Goal: Task Accomplishment & Management: Use online tool/utility

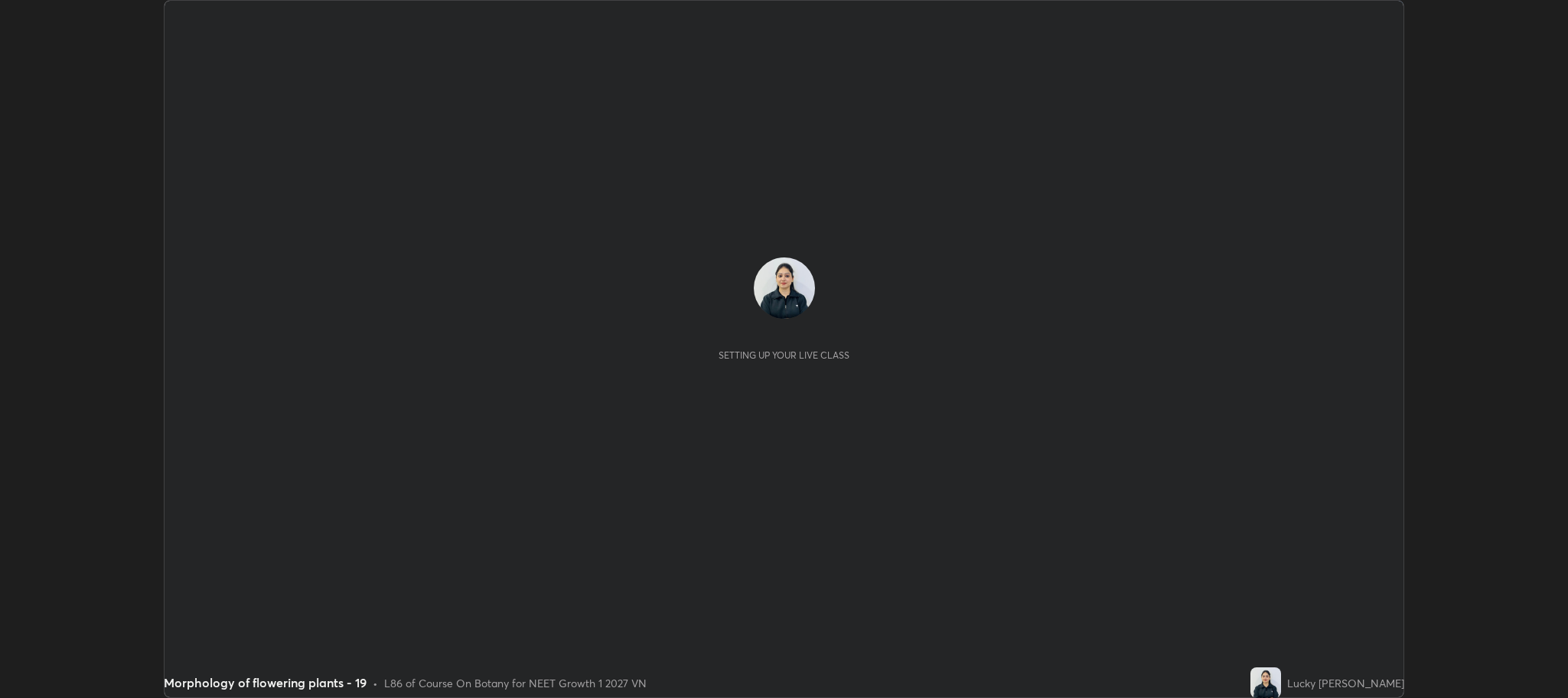
scroll to position [698, 1567]
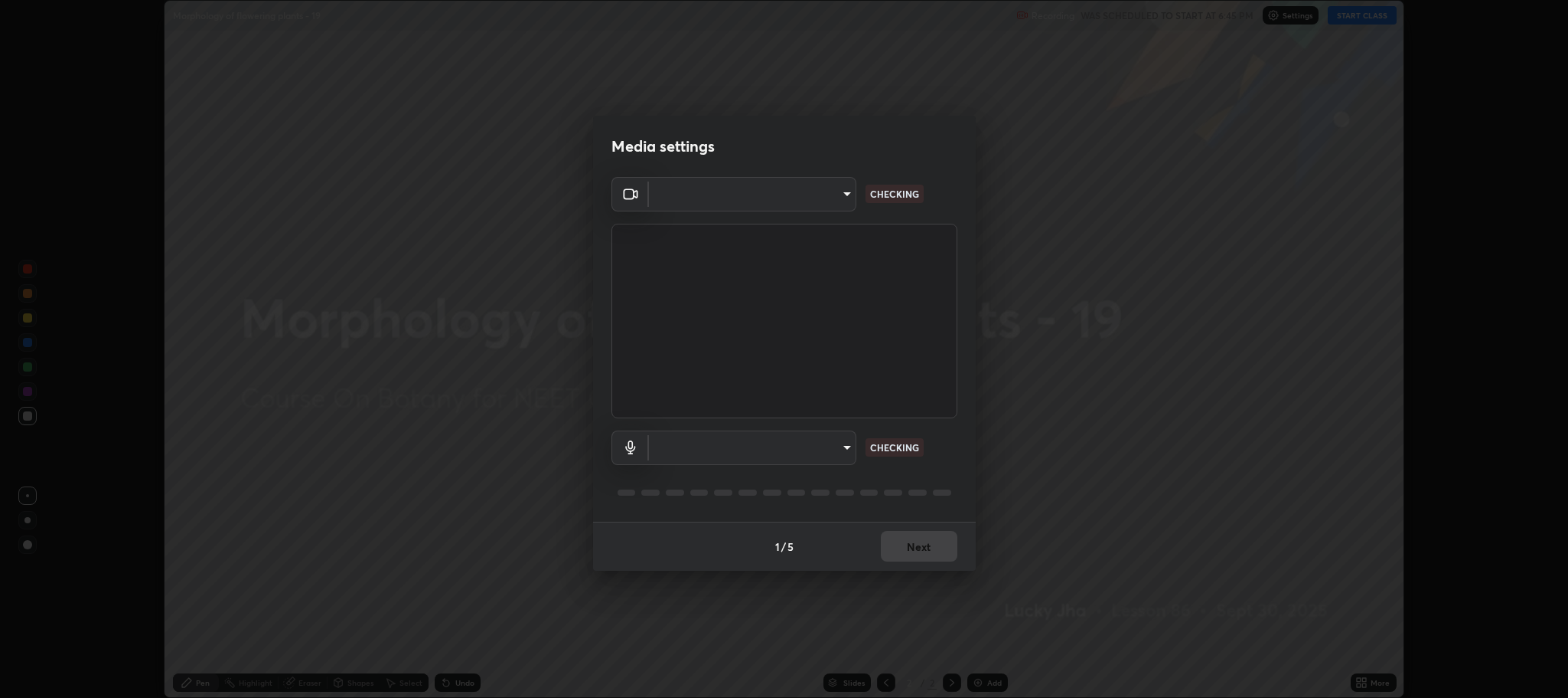
type input "7d5d3c8b8d5eda39410d366f8eb367a364bfae71f89e529543b0394fded3b098"
type input "8507aa3ee51d877dd167cb2830e1b17589139627b401cbc8752b2157a0660436"
click at [932, 458] on div "HDMI (4- Cam Link 4K) (0fd9:007b) 8507aa3ee51d877dd167cb2830e1b17589139627b401c…" at bounding box center [784, 447] width 346 height 34
click at [987, 442] on div "Media settings Cam Link 4K (0fd9:007b) 7d5d3c8b8d5eda39410d366f8eb367a364bfae71…" at bounding box center [784, 349] width 1568 height 698
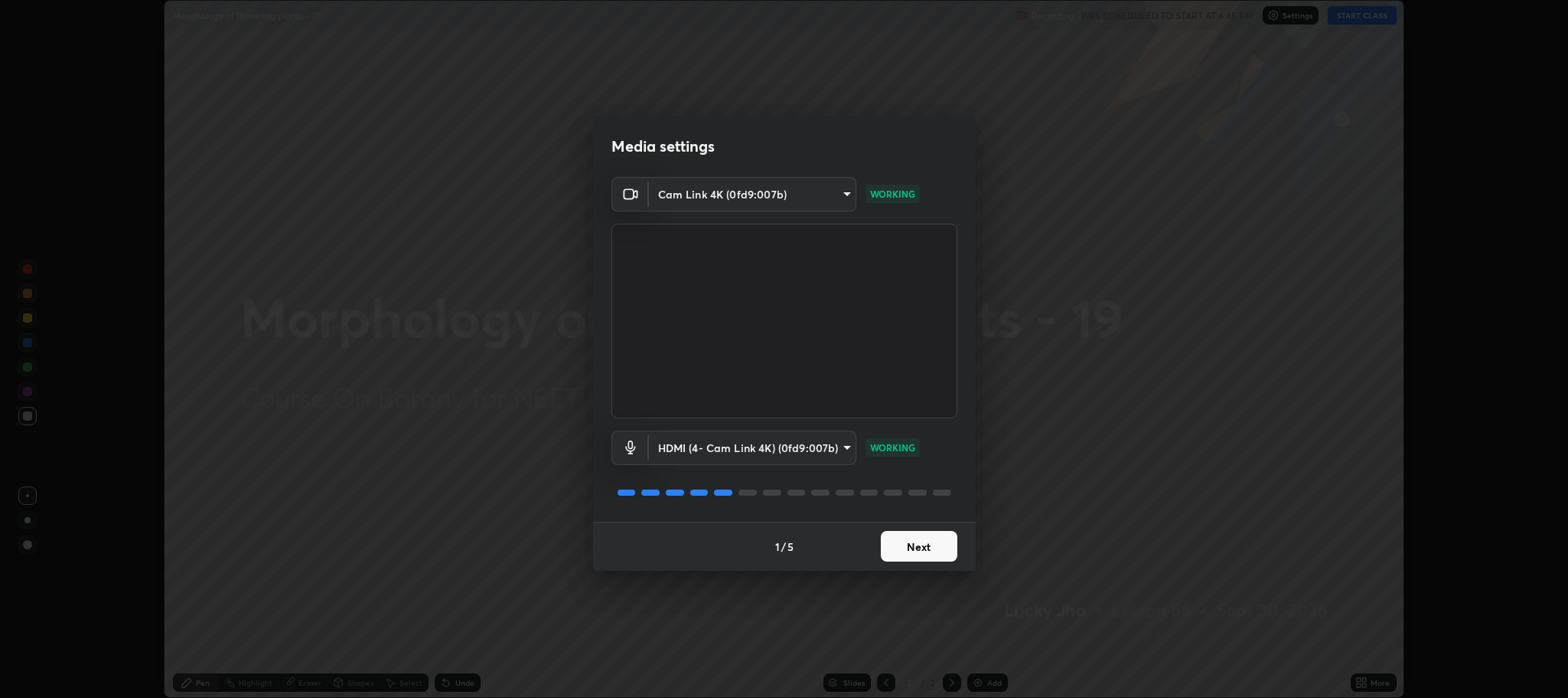
click at [933, 543] on button "Next" at bounding box center [919, 546] width 77 height 31
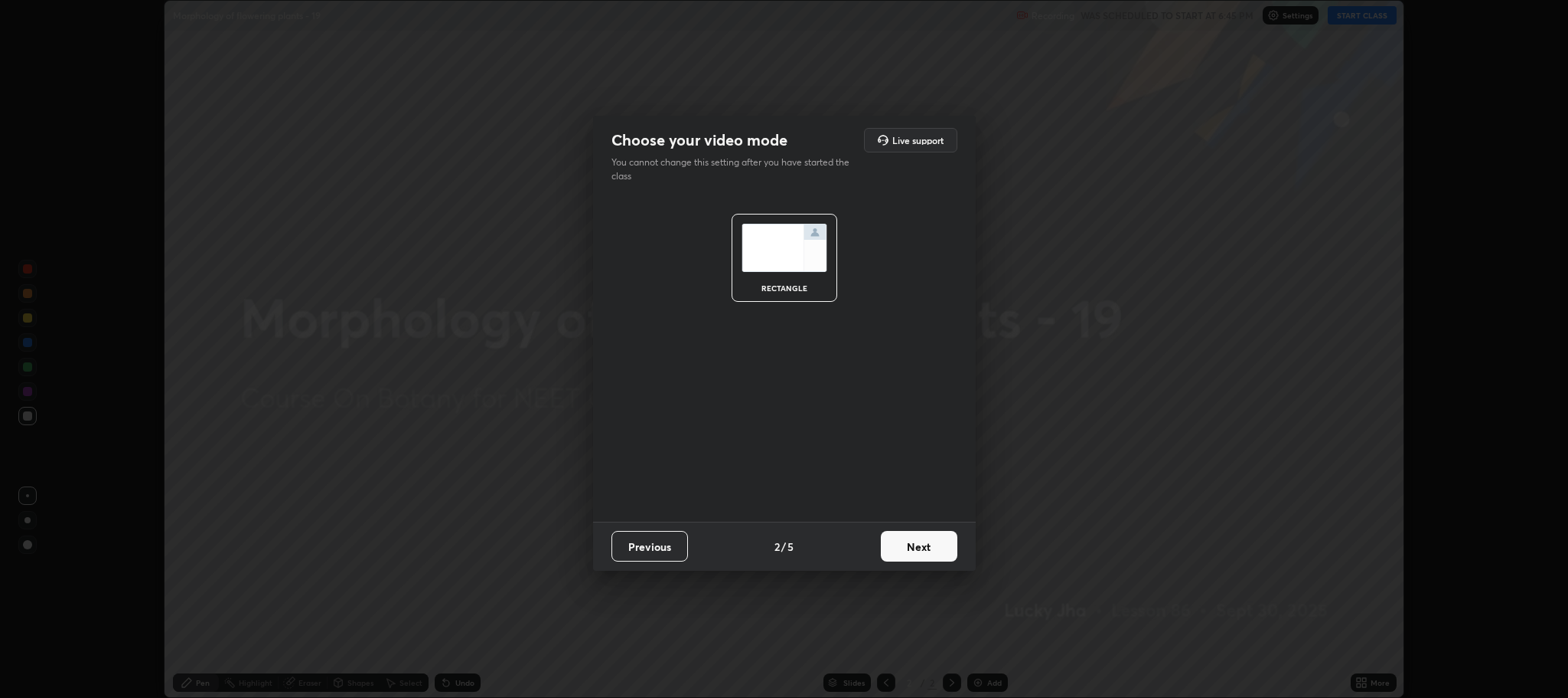
click at [928, 544] on button "Next" at bounding box center [919, 546] width 77 height 31
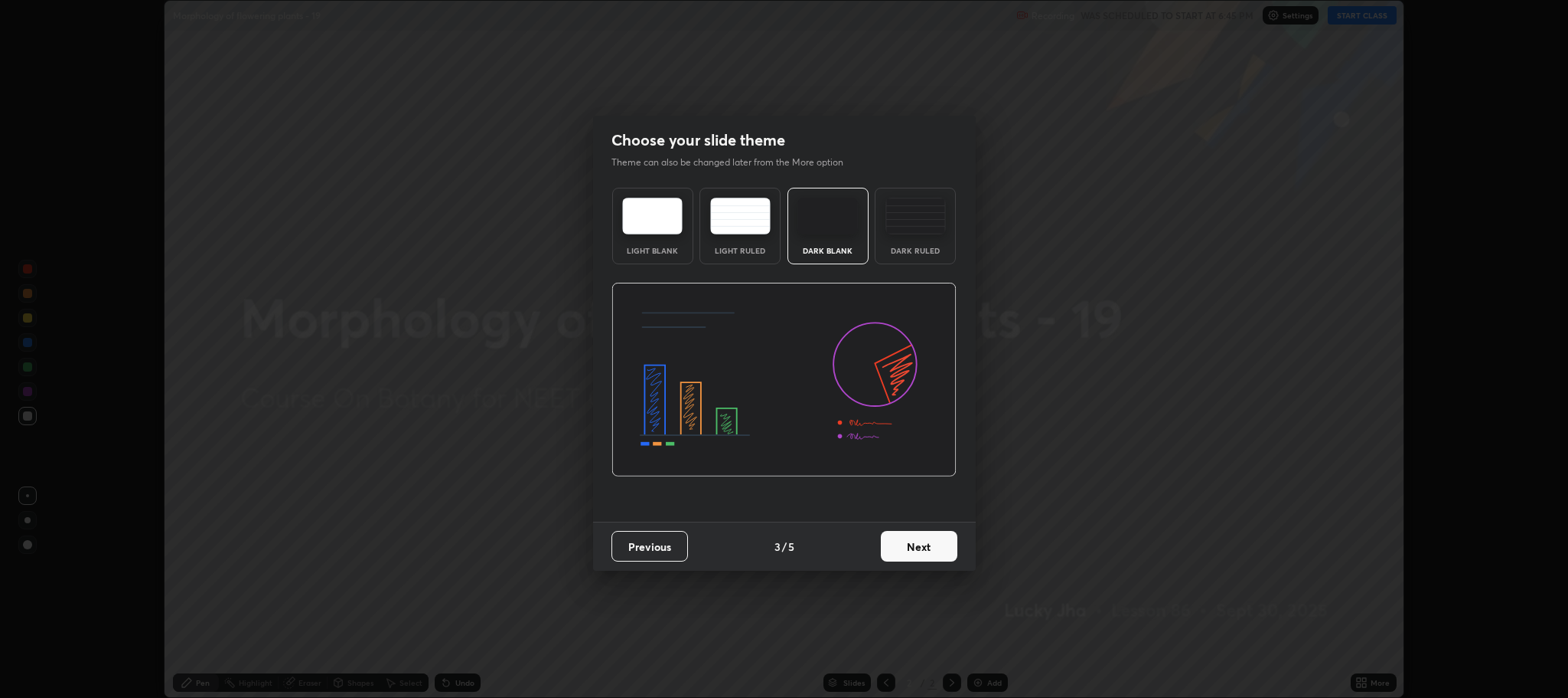
click at [929, 545] on button "Next" at bounding box center [919, 546] width 77 height 31
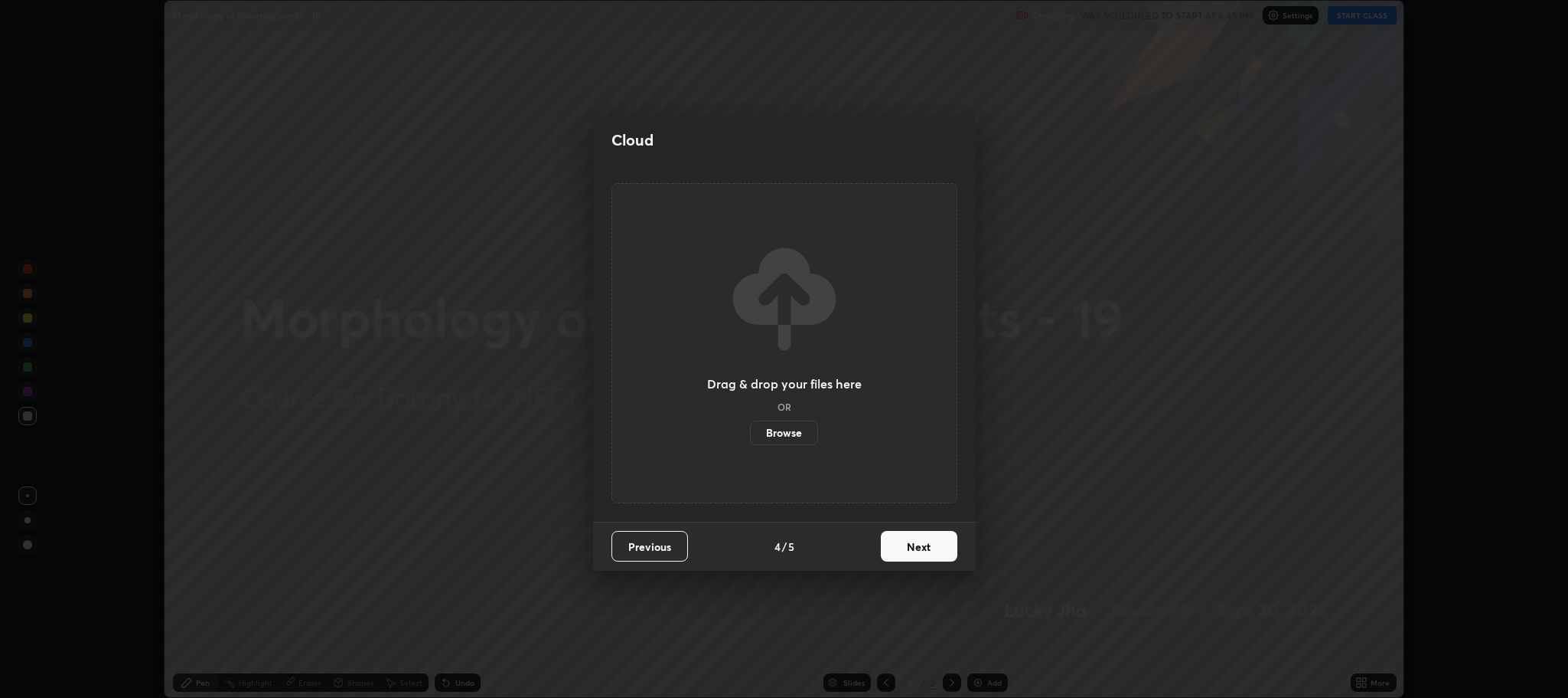
click at [931, 547] on button "Next" at bounding box center [919, 546] width 77 height 31
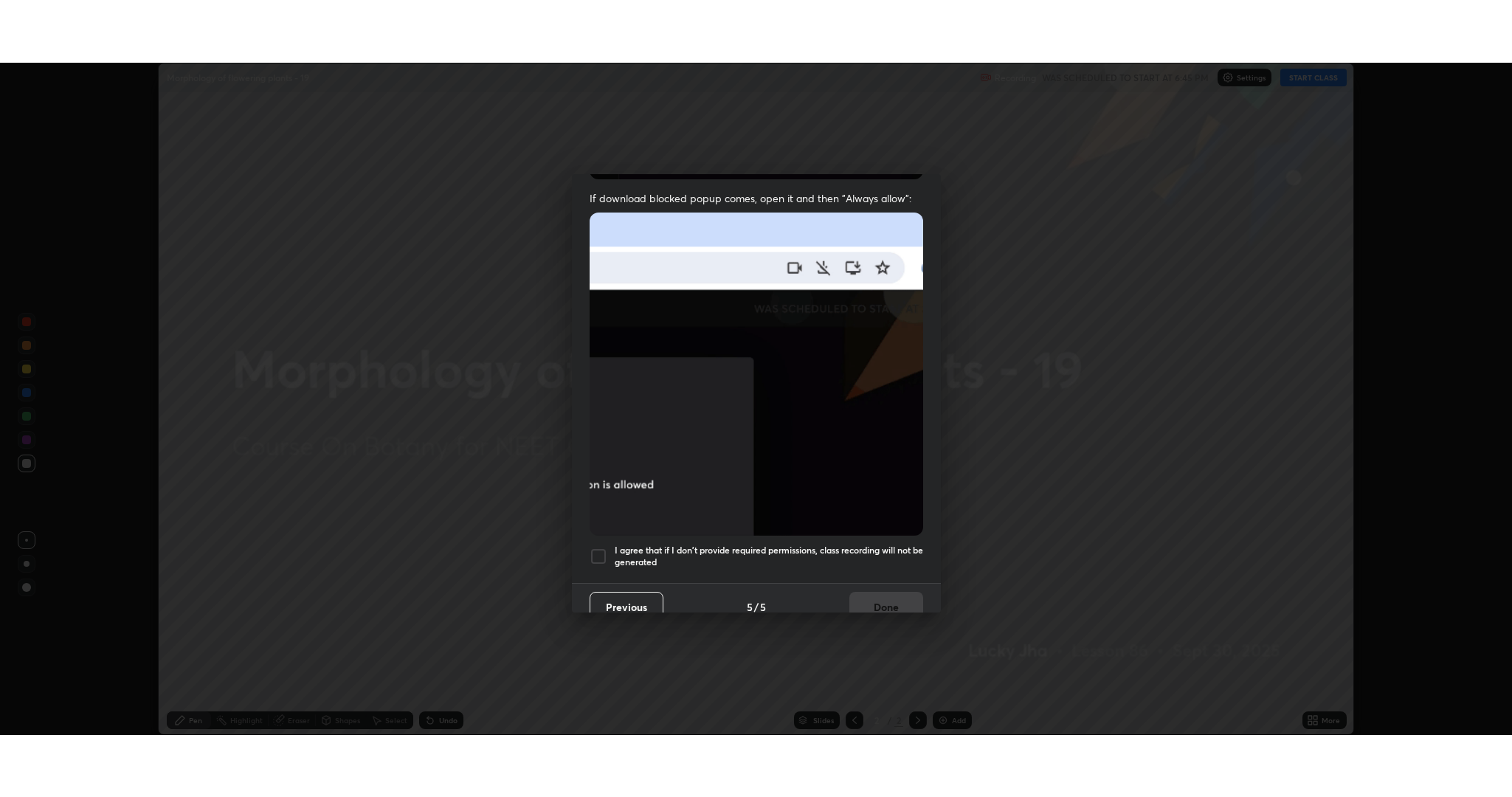
scroll to position [299, 0]
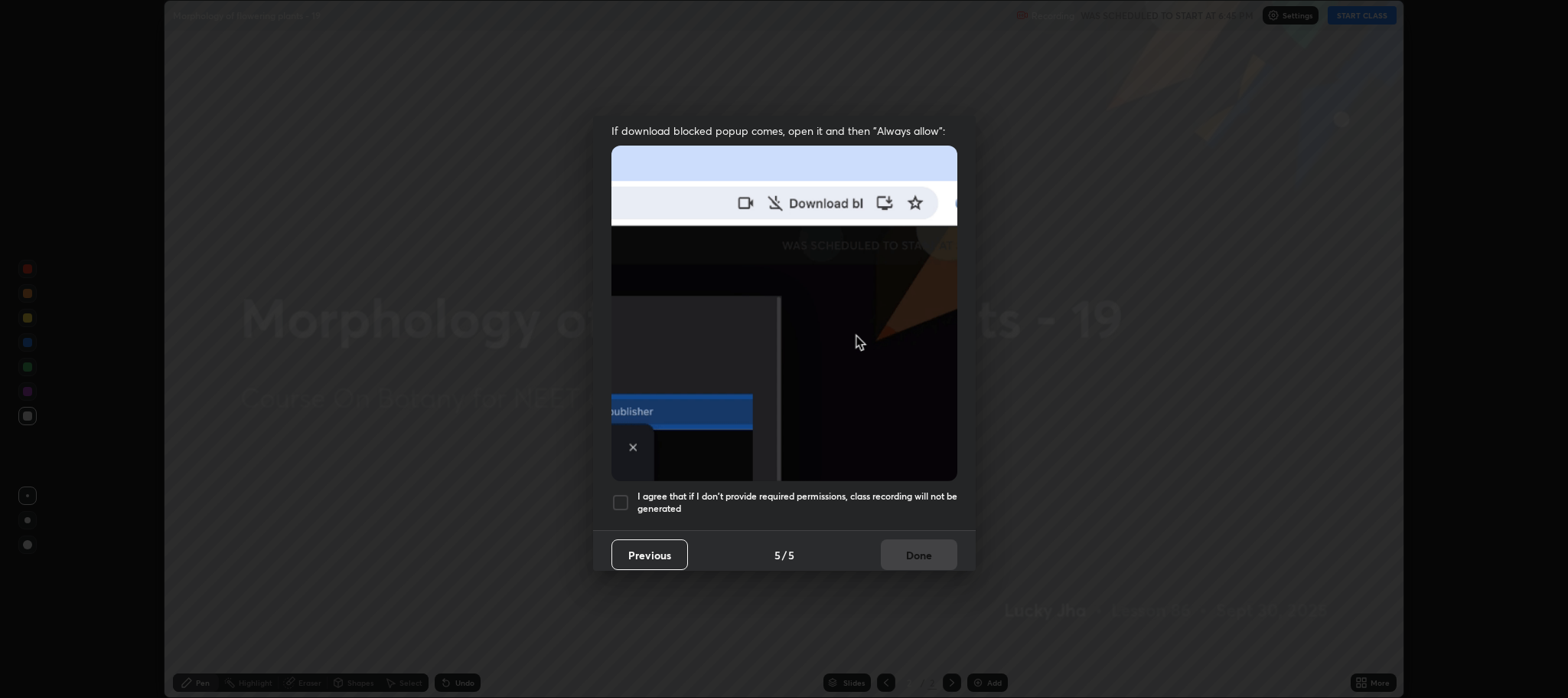
click at [617, 497] on div at bounding box center [621, 503] width 19 height 19
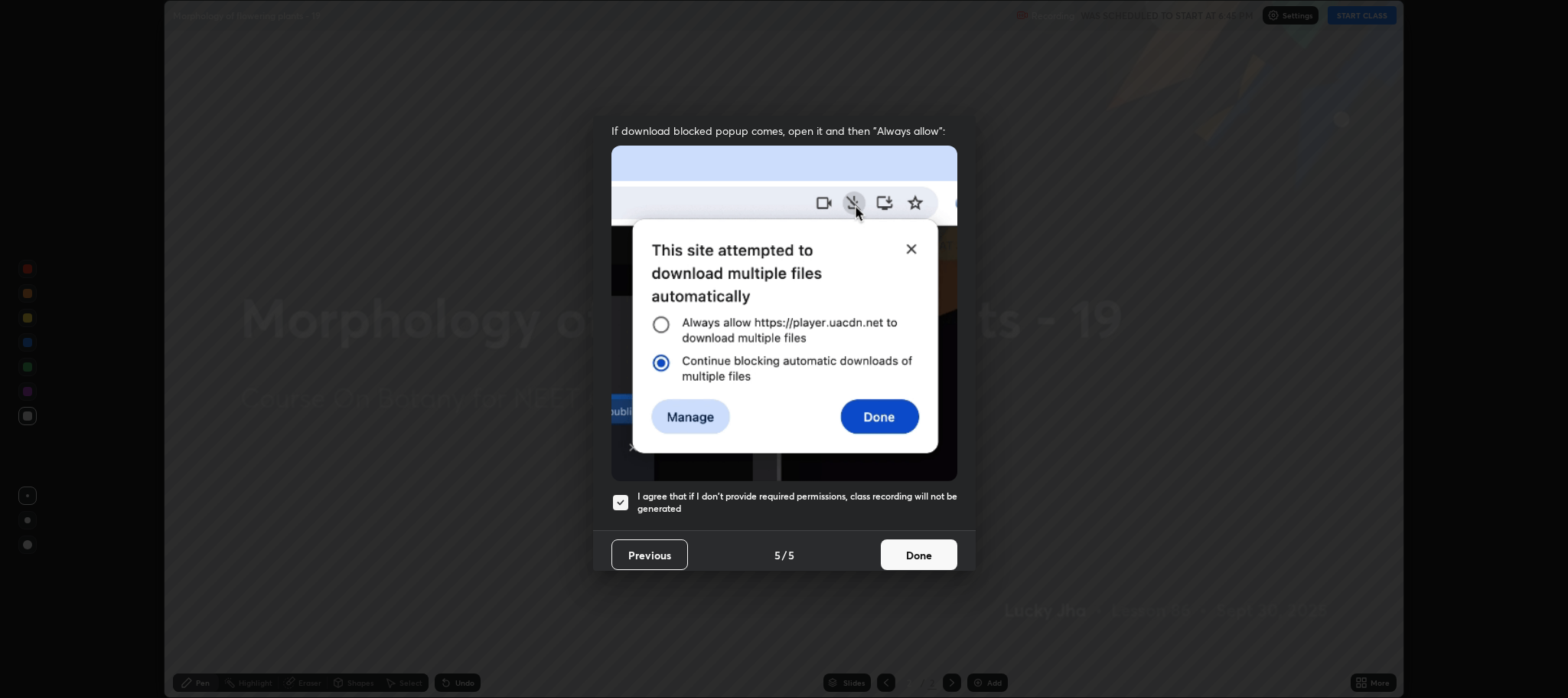
click at [909, 550] on button "Done" at bounding box center [919, 555] width 77 height 31
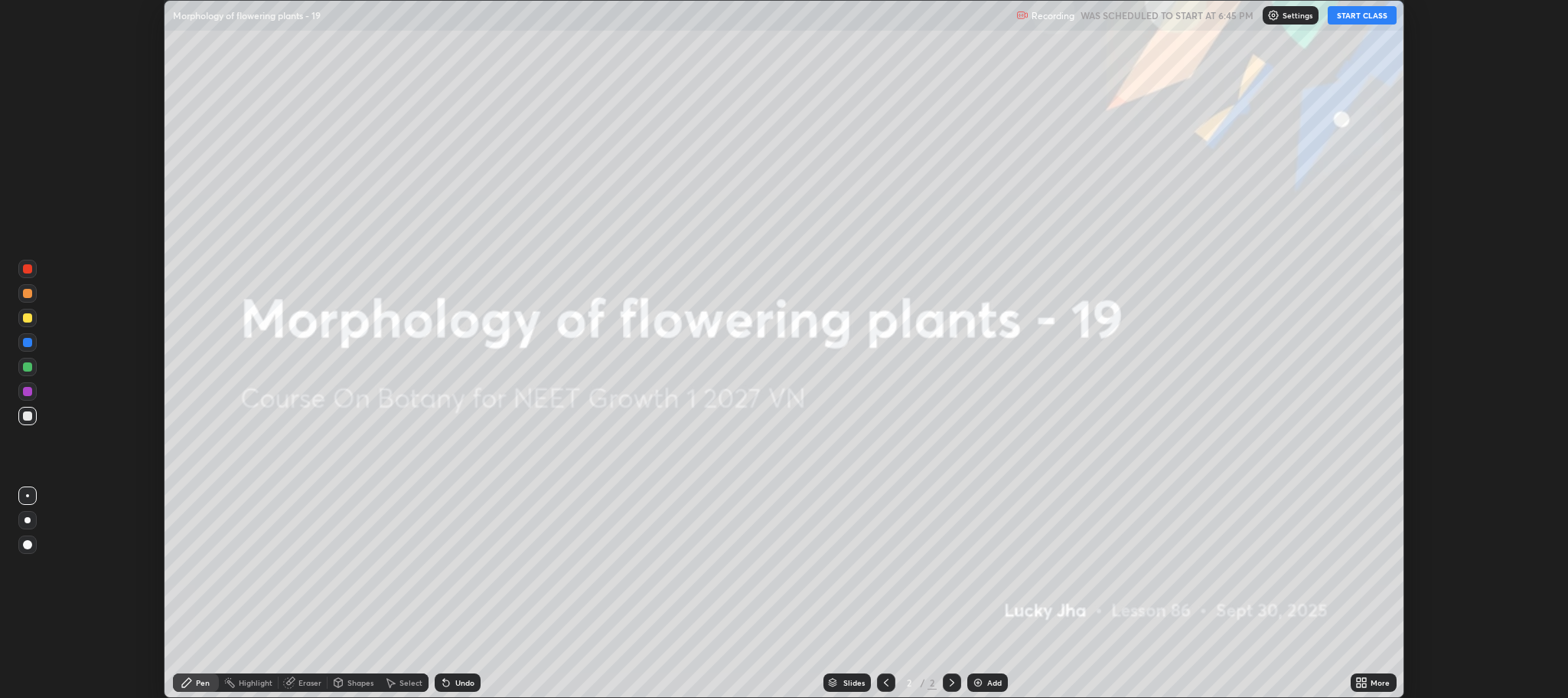
click at [984, 684] on div "Add" at bounding box center [988, 683] width 41 height 19
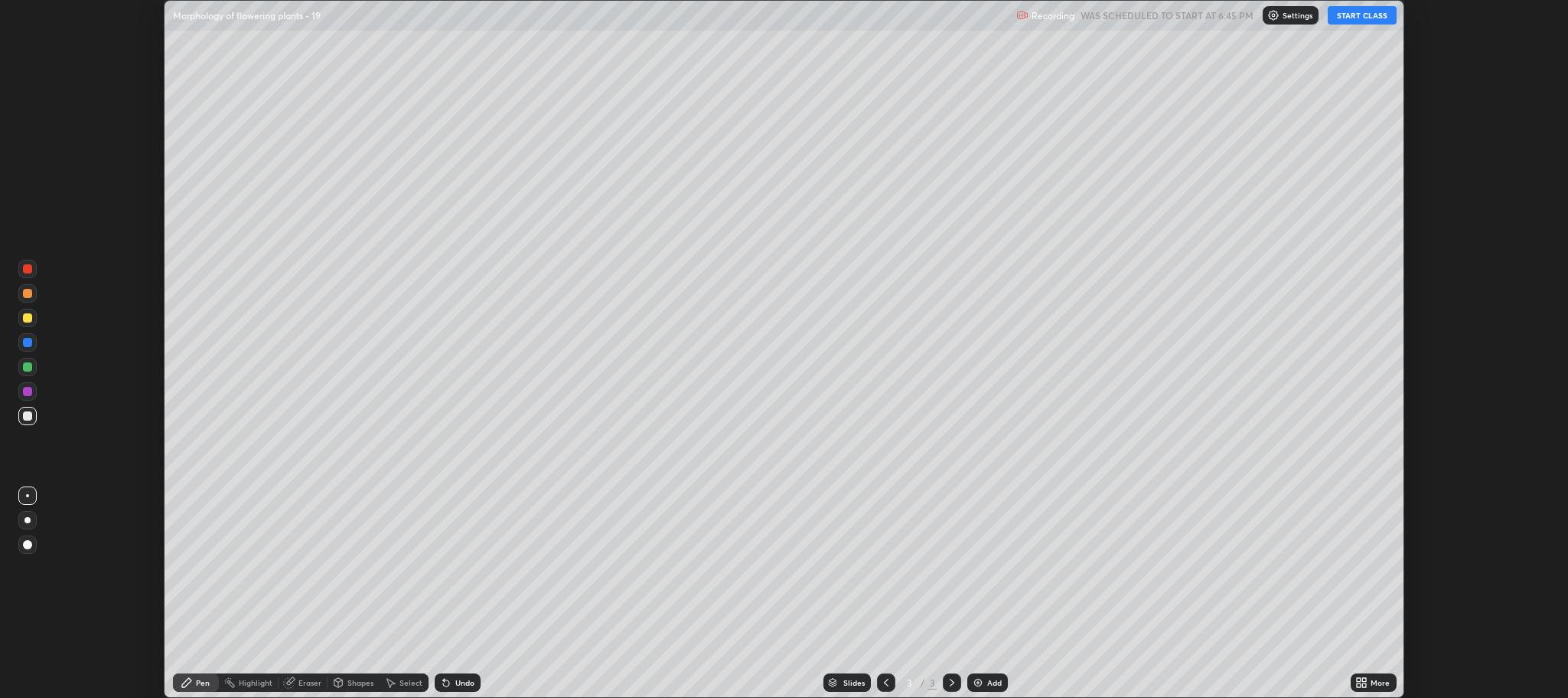
click at [1364, 685] on icon at bounding box center [1364, 685] width 3 height 3
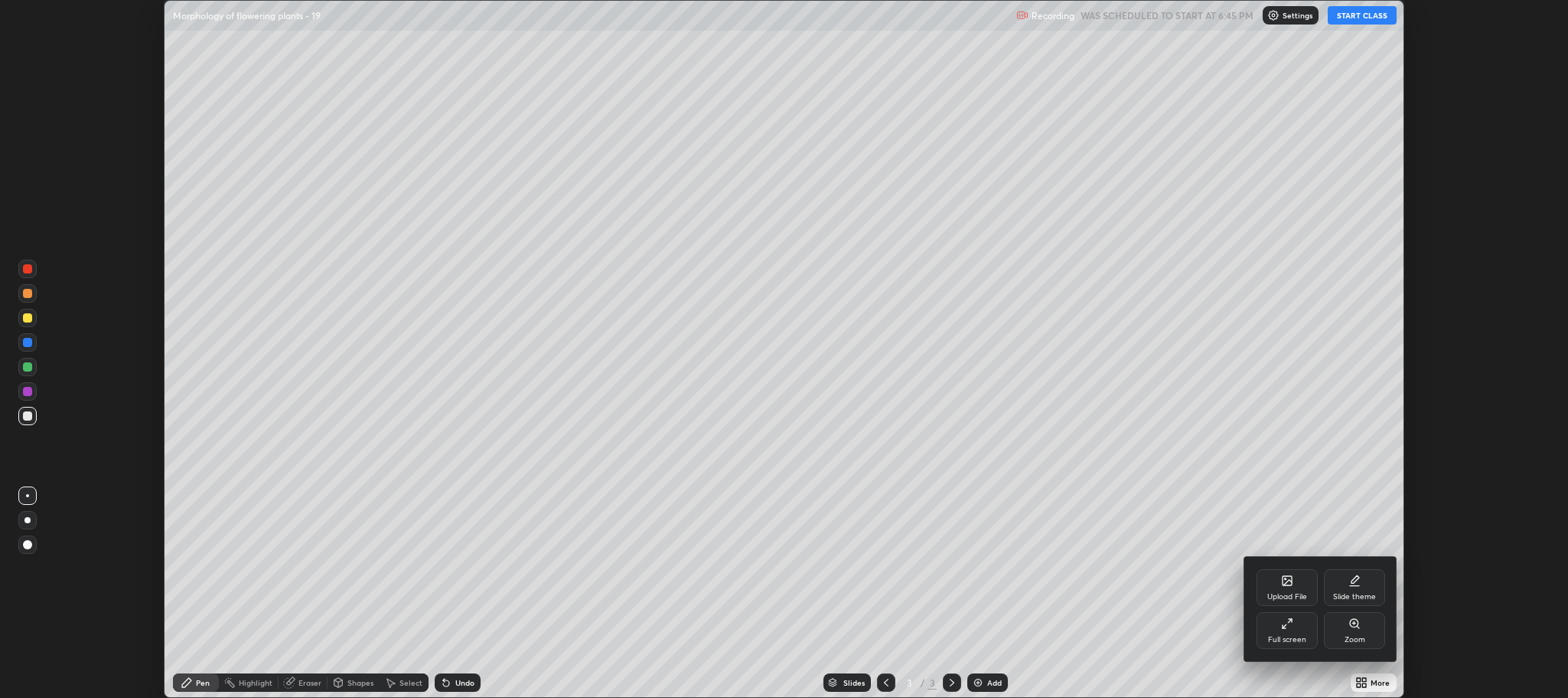
click at [1278, 637] on div "Full screen" at bounding box center [1287, 639] width 38 height 8
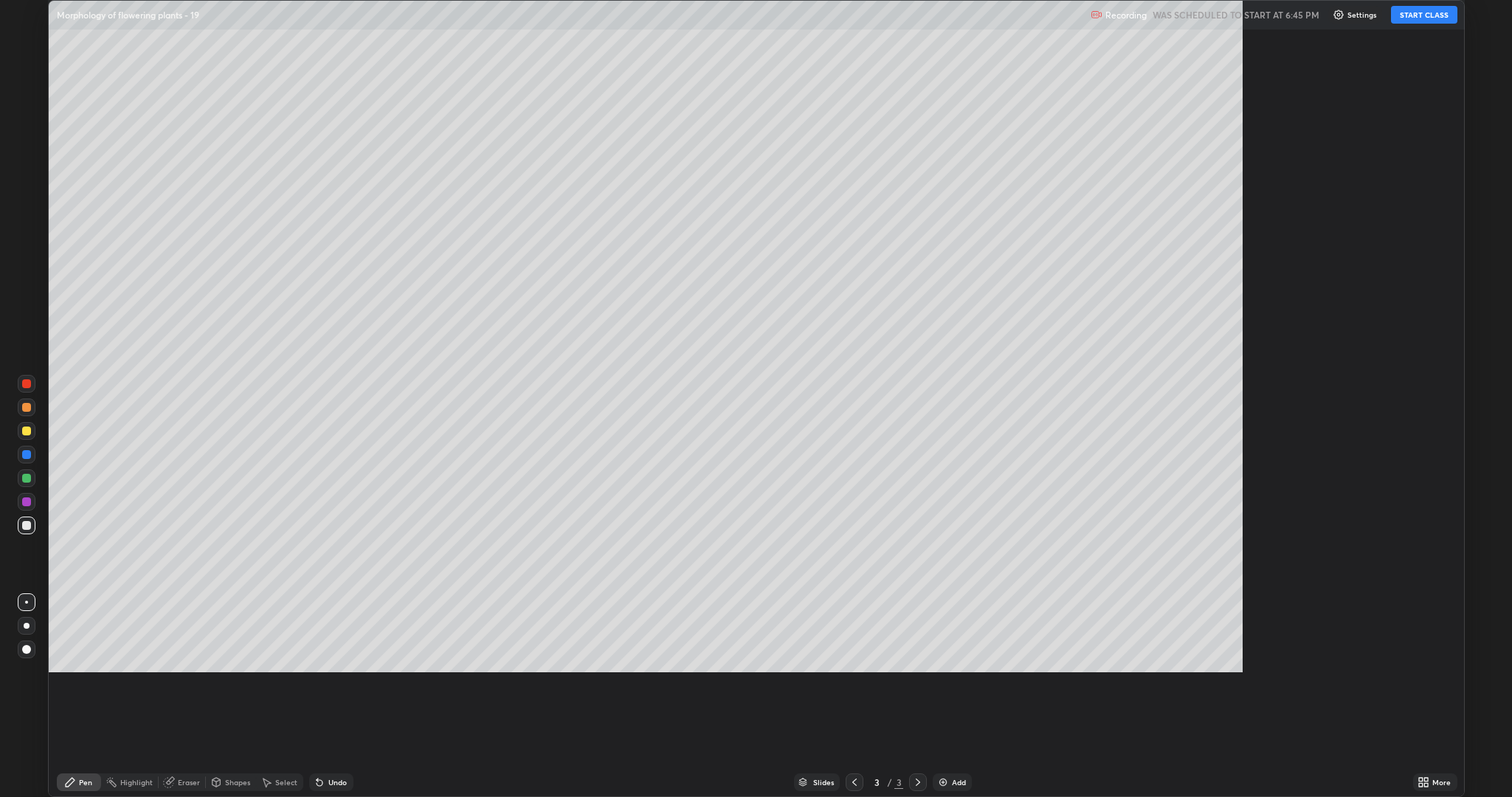
scroll to position [797, 1512]
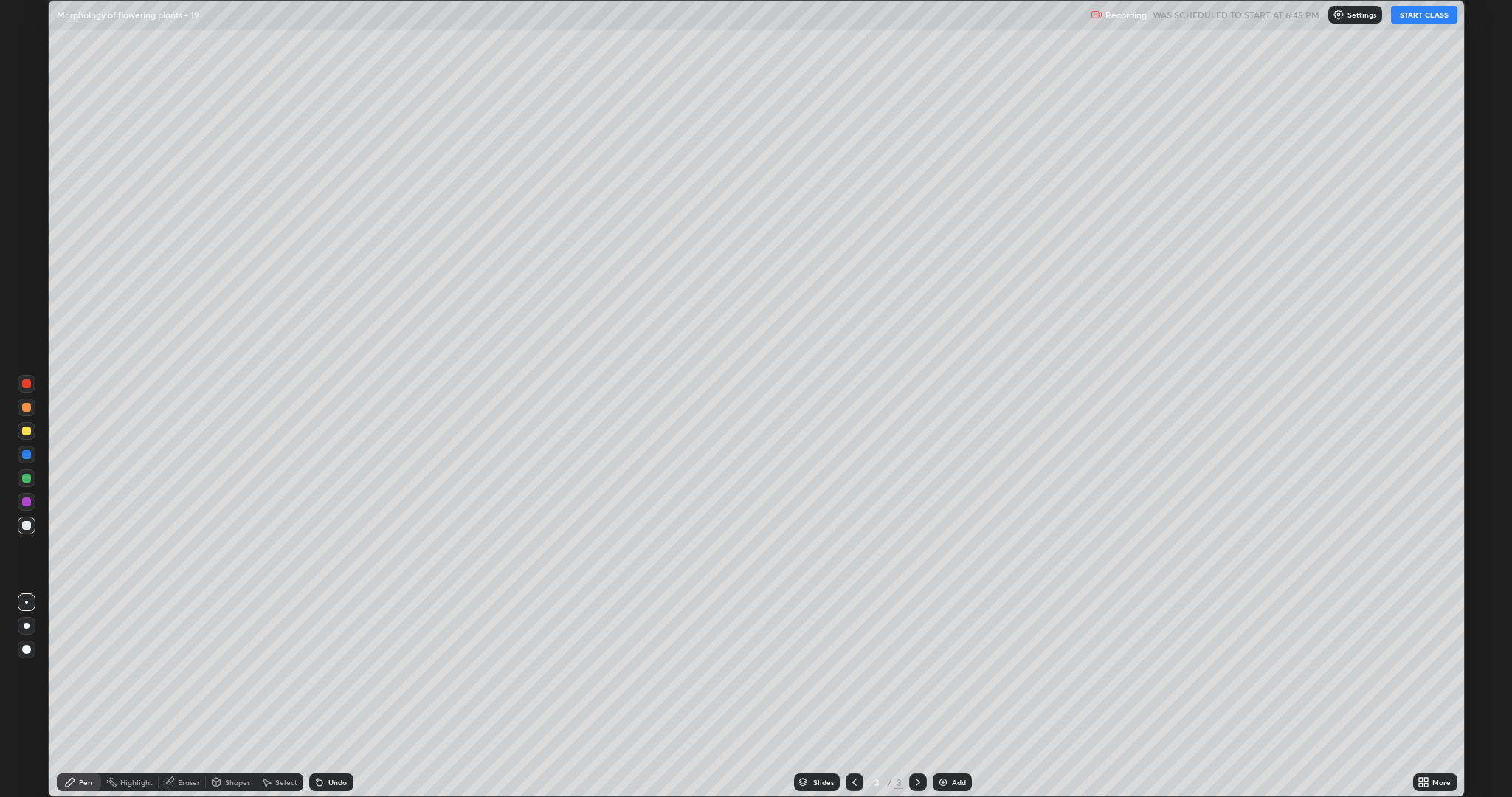
click at [1405, 16] on button "START CLASS" at bounding box center [1424, 15] width 67 height 18
click at [26, 431] on div at bounding box center [26, 431] width 9 height 9
click at [25, 523] on div at bounding box center [26, 525] width 9 height 9
click at [331, 672] on div "Undo" at bounding box center [338, 782] width 18 height 7
click at [333, 672] on div "Undo" at bounding box center [338, 782] width 18 height 7
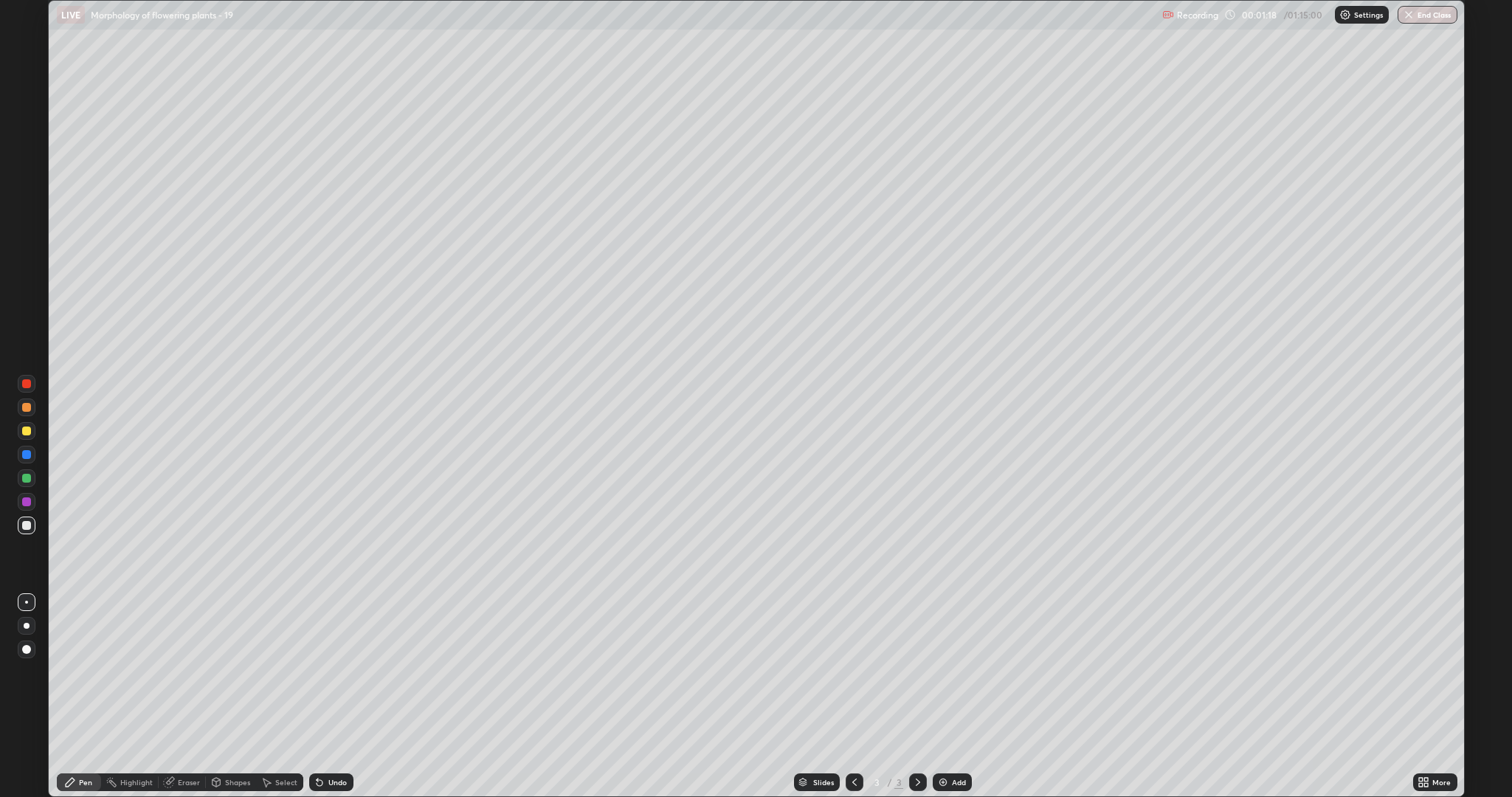
click at [329, 672] on div "Undo" at bounding box center [338, 782] width 18 height 7
click at [317, 672] on icon at bounding box center [319, 783] width 6 height 6
click at [332, 672] on div "Undo" at bounding box center [338, 782] width 18 height 7
click at [333, 672] on div "Undo" at bounding box center [338, 782] width 18 height 7
click at [332, 672] on div "Undo" at bounding box center [338, 782] width 18 height 7
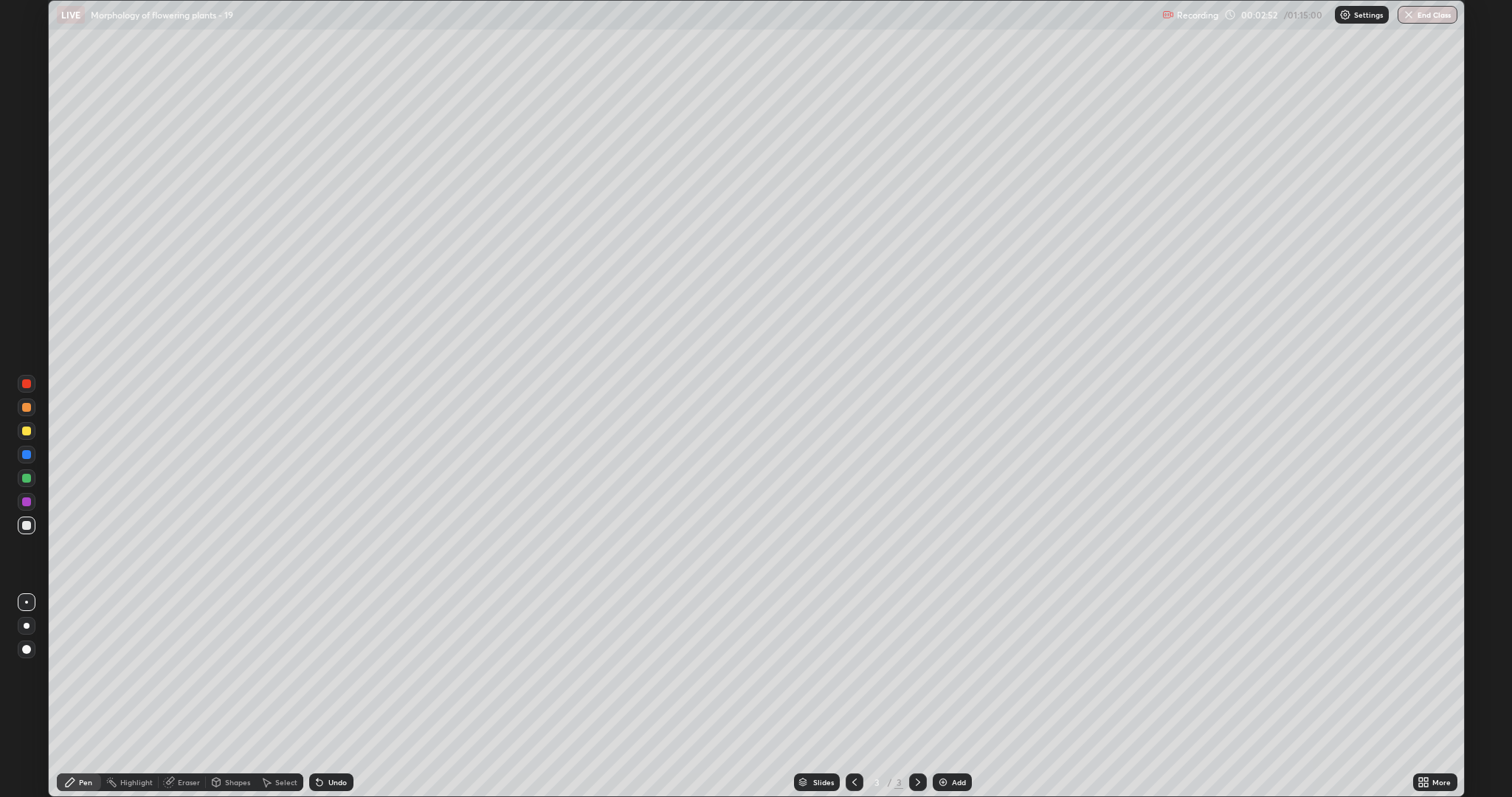
click at [333, 672] on div "Undo" at bounding box center [338, 782] width 18 height 7
click at [334, 672] on div "Undo" at bounding box center [338, 782] width 18 height 7
click at [29, 430] on div at bounding box center [26, 431] width 9 height 9
click at [30, 523] on div at bounding box center [26, 525] width 9 height 9
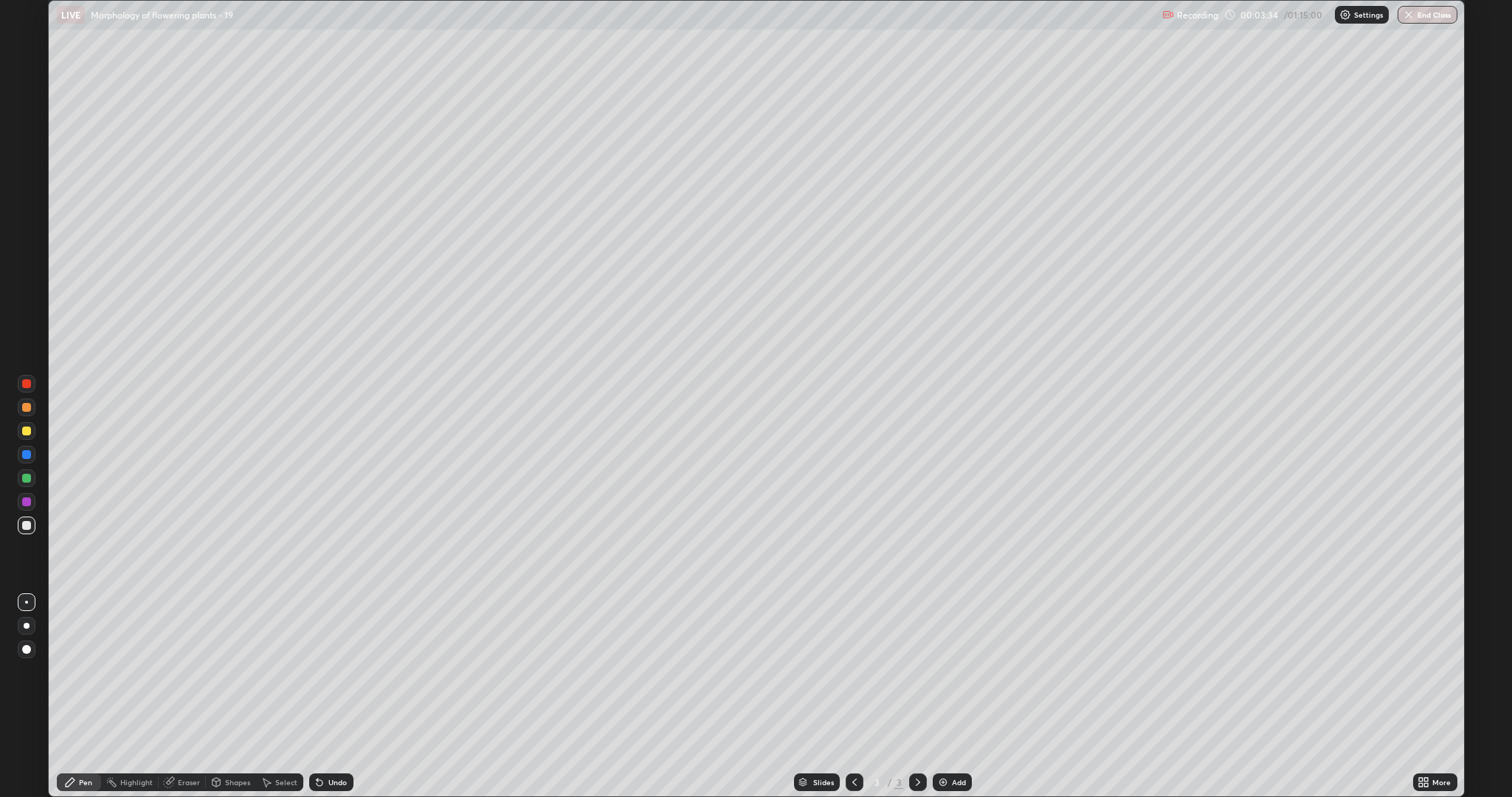
click at [329, 672] on div "Undo" at bounding box center [338, 782] width 18 height 7
click at [331, 672] on div "Undo" at bounding box center [338, 782] width 18 height 7
click at [335, 672] on div "Undo" at bounding box center [328, 782] width 50 height 30
click at [317, 672] on icon at bounding box center [319, 783] width 6 height 6
click at [33, 430] on div at bounding box center [27, 431] width 18 height 18
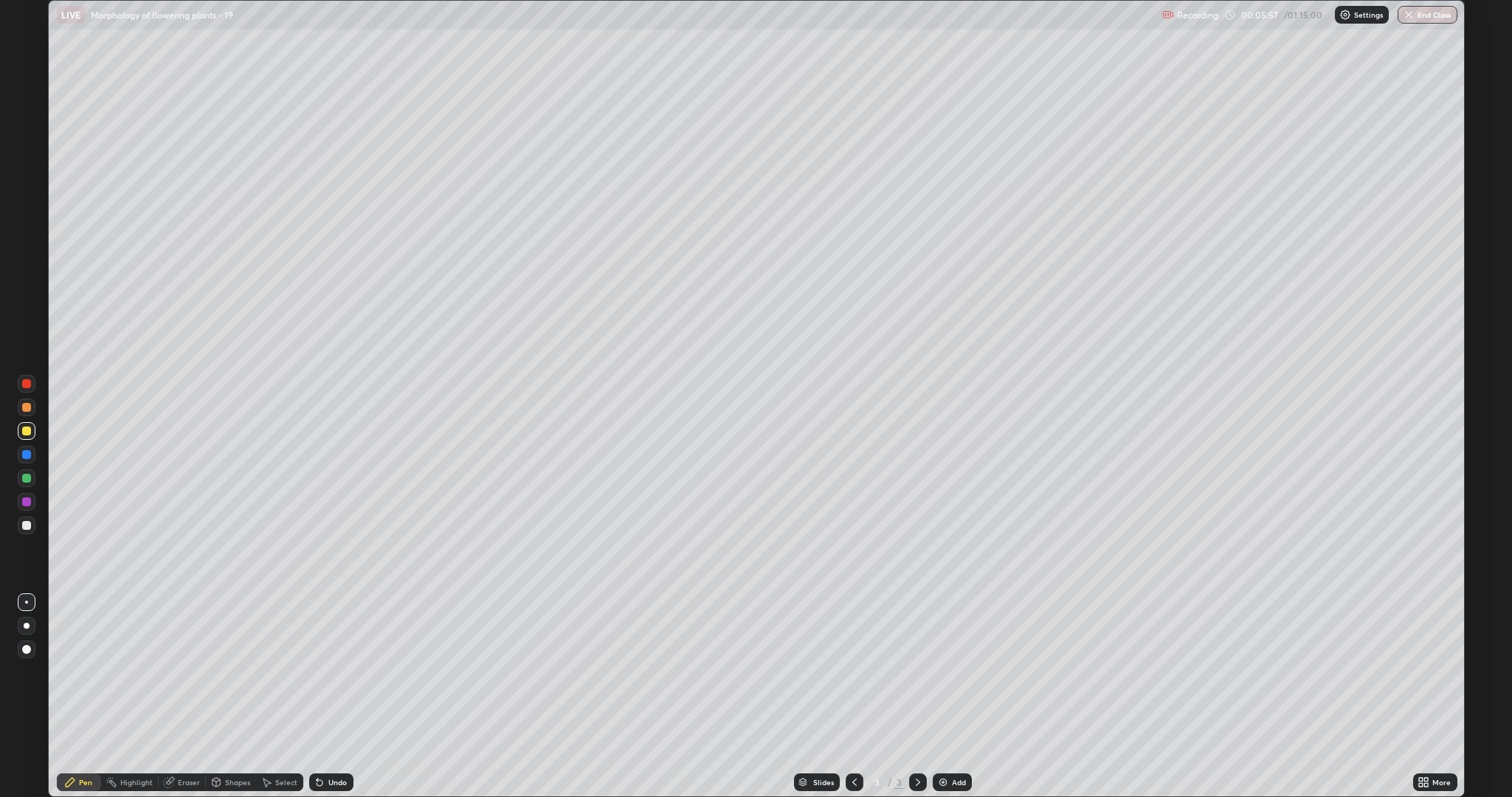
click at [229, 672] on div "Shapes" at bounding box center [237, 782] width 25 height 7
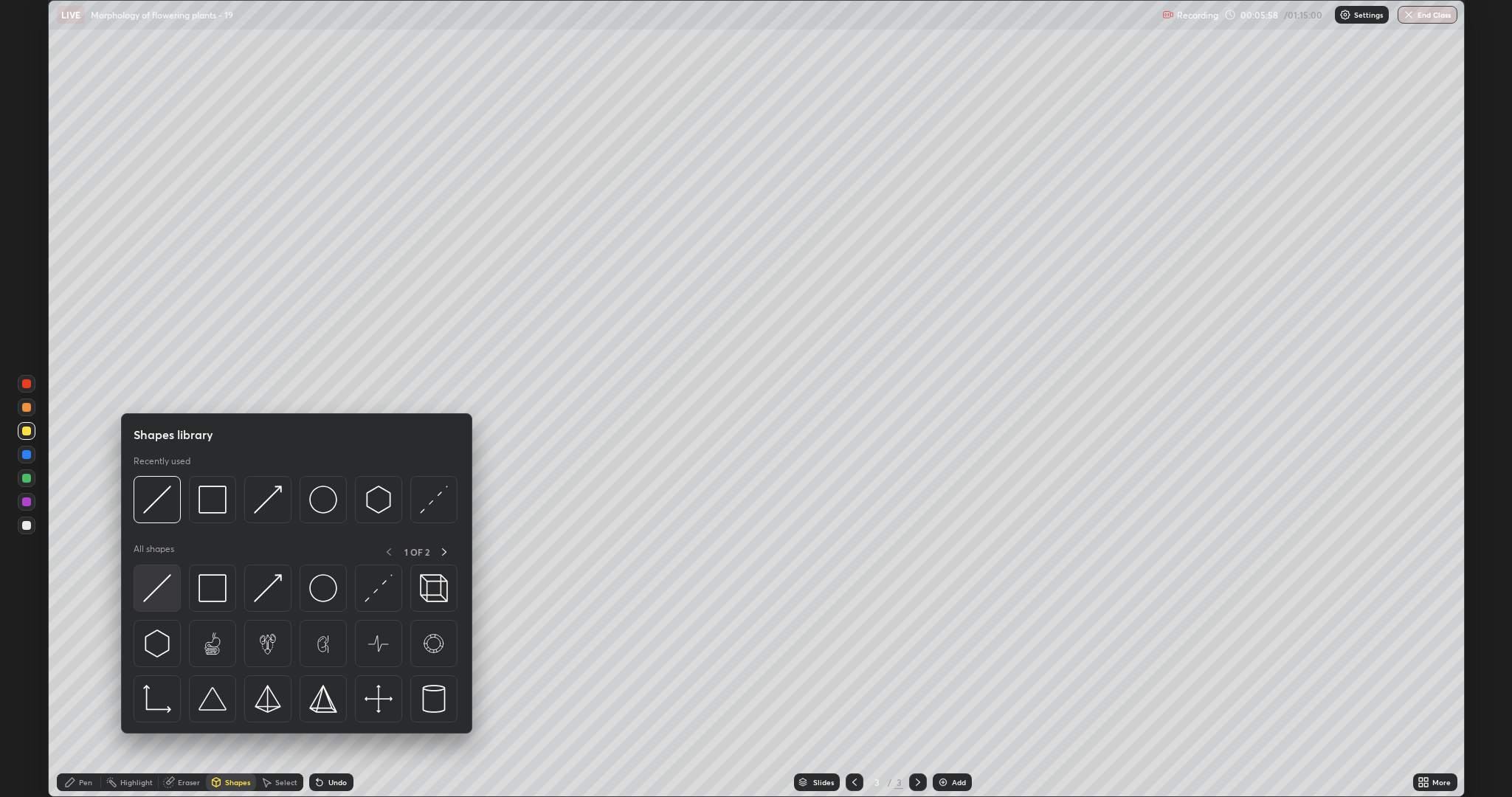
click at [157, 597] on img at bounding box center [157, 588] width 28 height 28
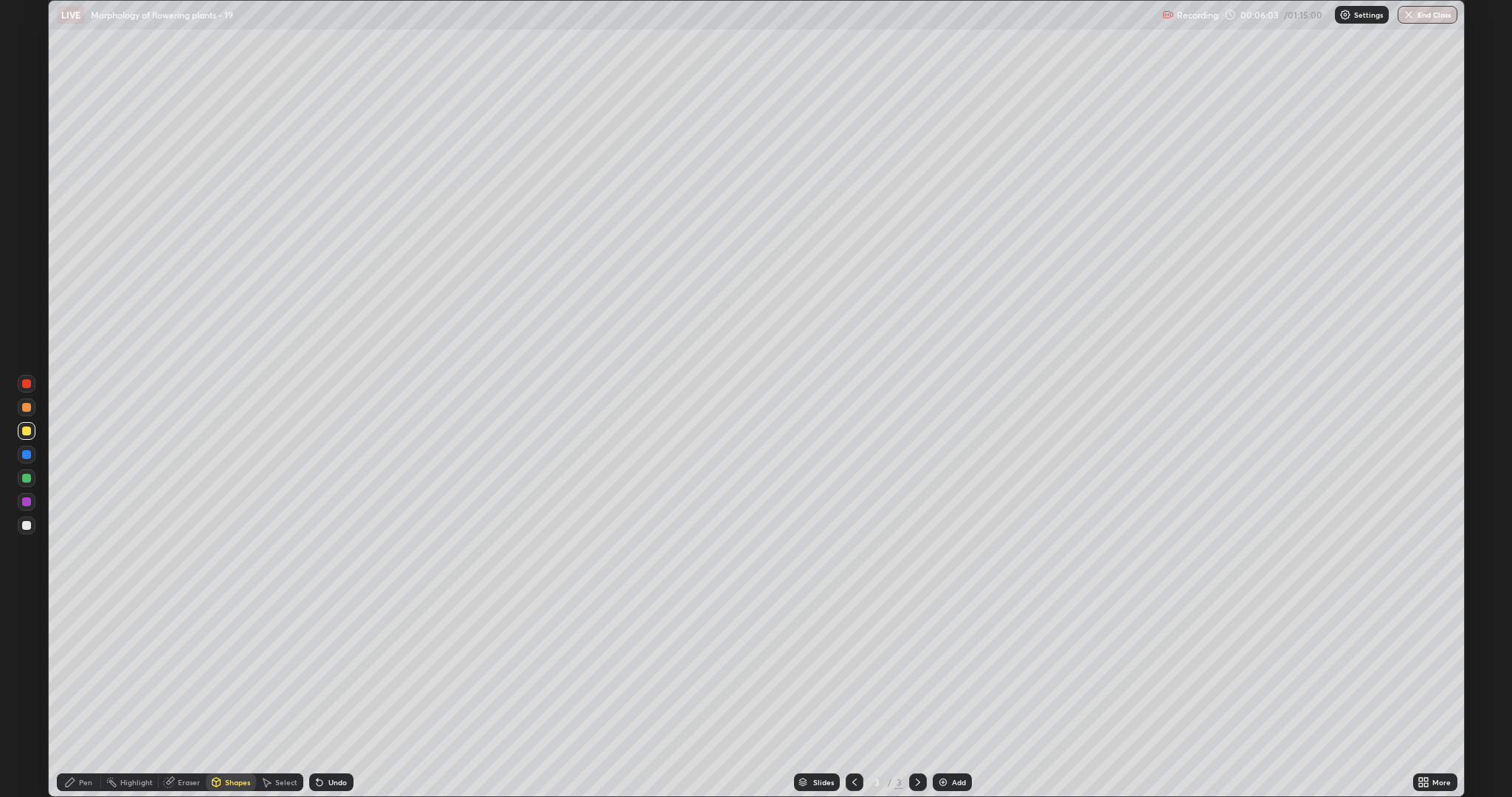
click at [85, 672] on div "Pen" at bounding box center [85, 782] width 13 height 7
click at [25, 528] on div at bounding box center [26, 525] width 9 height 9
click at [331, 672] on div "Undo" at bounding box center [338, 782] width 18 height 7
click at [333, 672] on div "Undo" at bounding box center [338, 782] width 18 height 7
click at [340, 672] on div "Undo" at bounding box center [338, 782] width 18 height 7
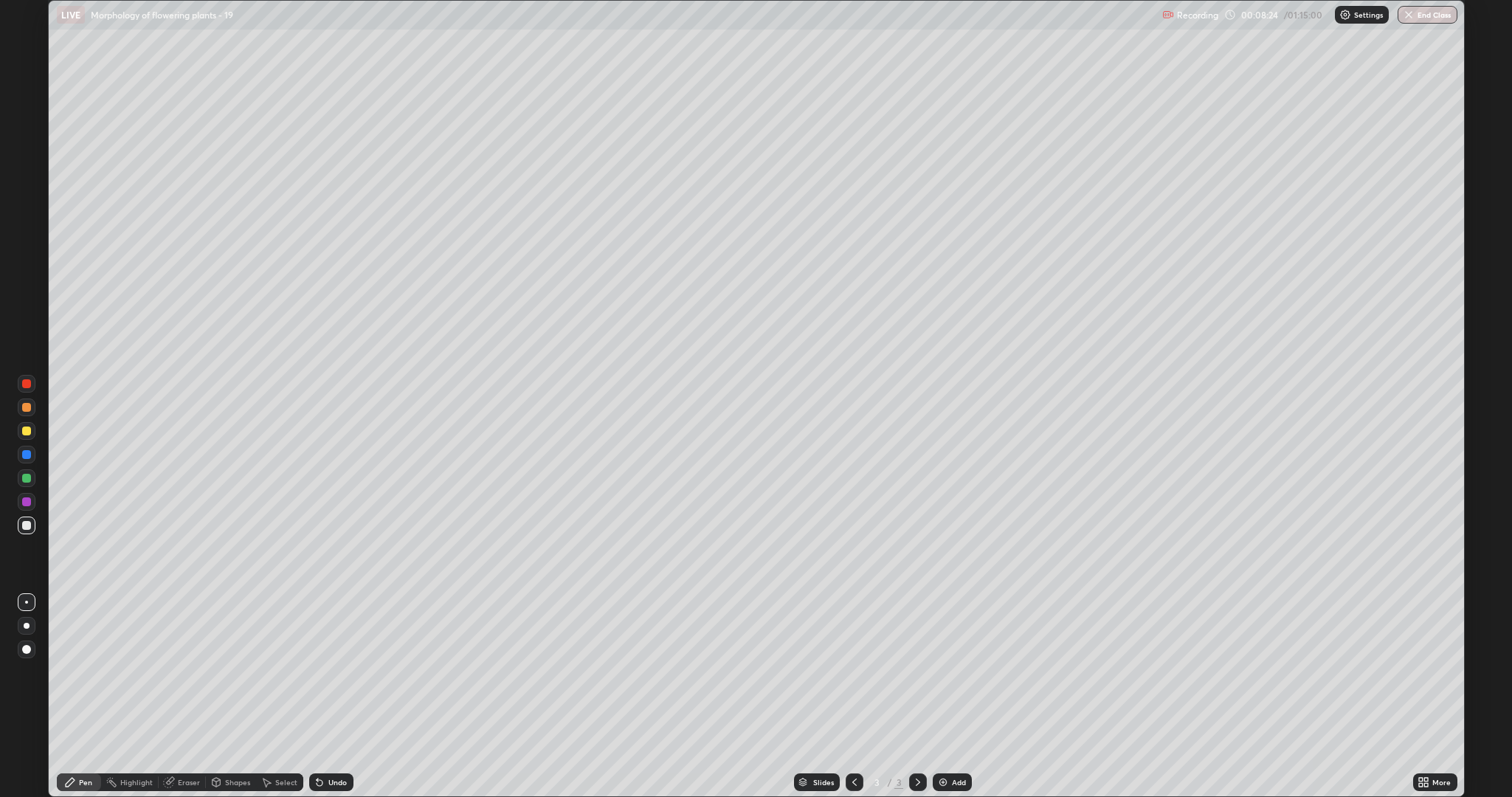
click at [337, 672] on div "Undo" at bounding box center [338, 782] width 18 height 7
click at [336, 672] on div "Undo" at bounding box center [338, 782] width 18 height 7
click at [335, 672] on div "Undo" at bounding box center [338, 782] width 18 height 7
click at [336, 672] on div "Undo" at bounding box center [338, 782] width 18 height 7
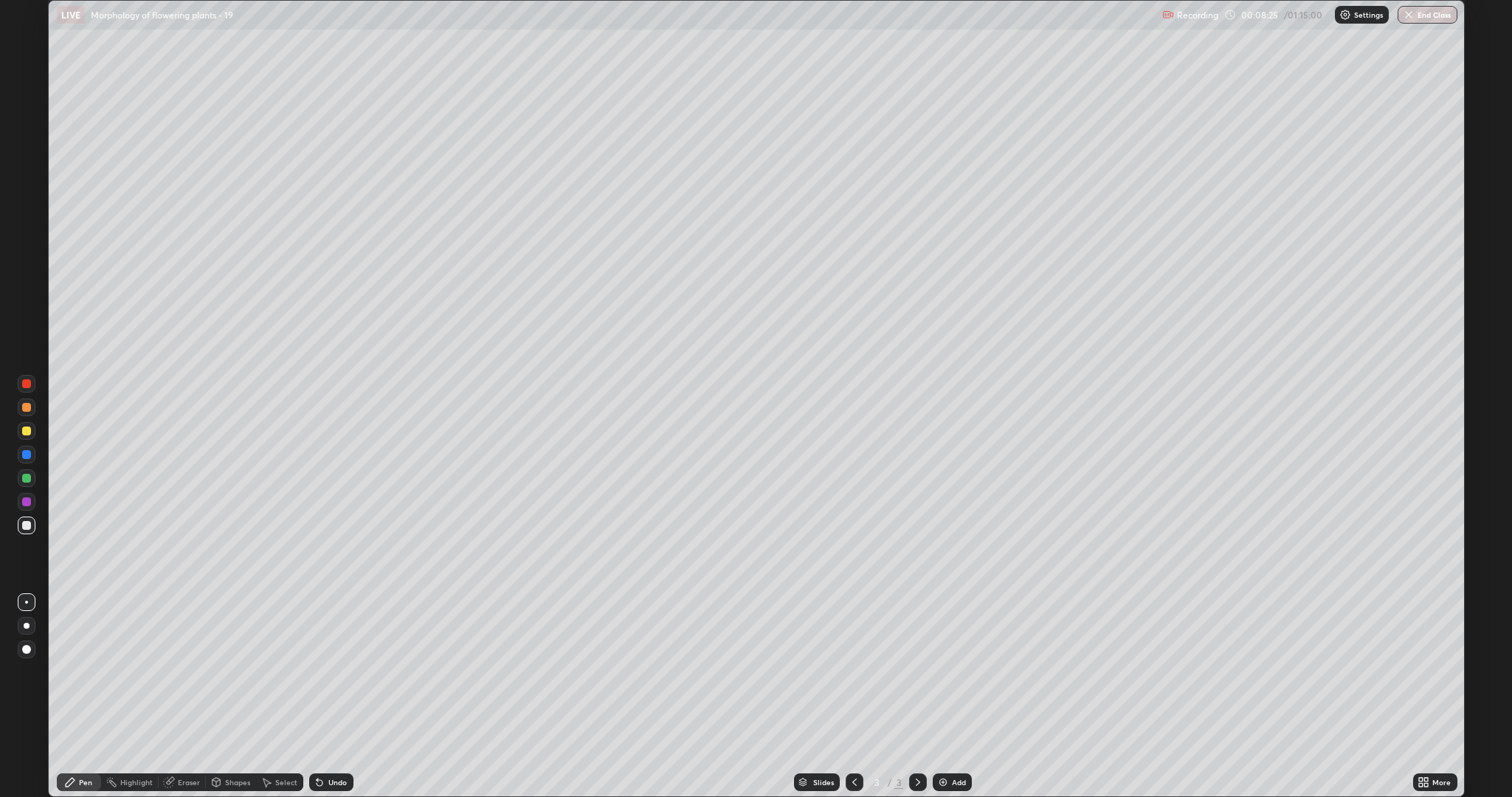
click at [338, 672] on div "Undo" at bounding box center [338, 782] width 18 height 7
click at [338, 672] on div "Undo" at bounding box center [331, 783] width 44 height 18
click at [336, 672] on div "Undo" at bounding box center [338, 782] width 18 height 7
click at [335, 672] on div "Undo" at bounding box center [338, 782] width 18 height 7
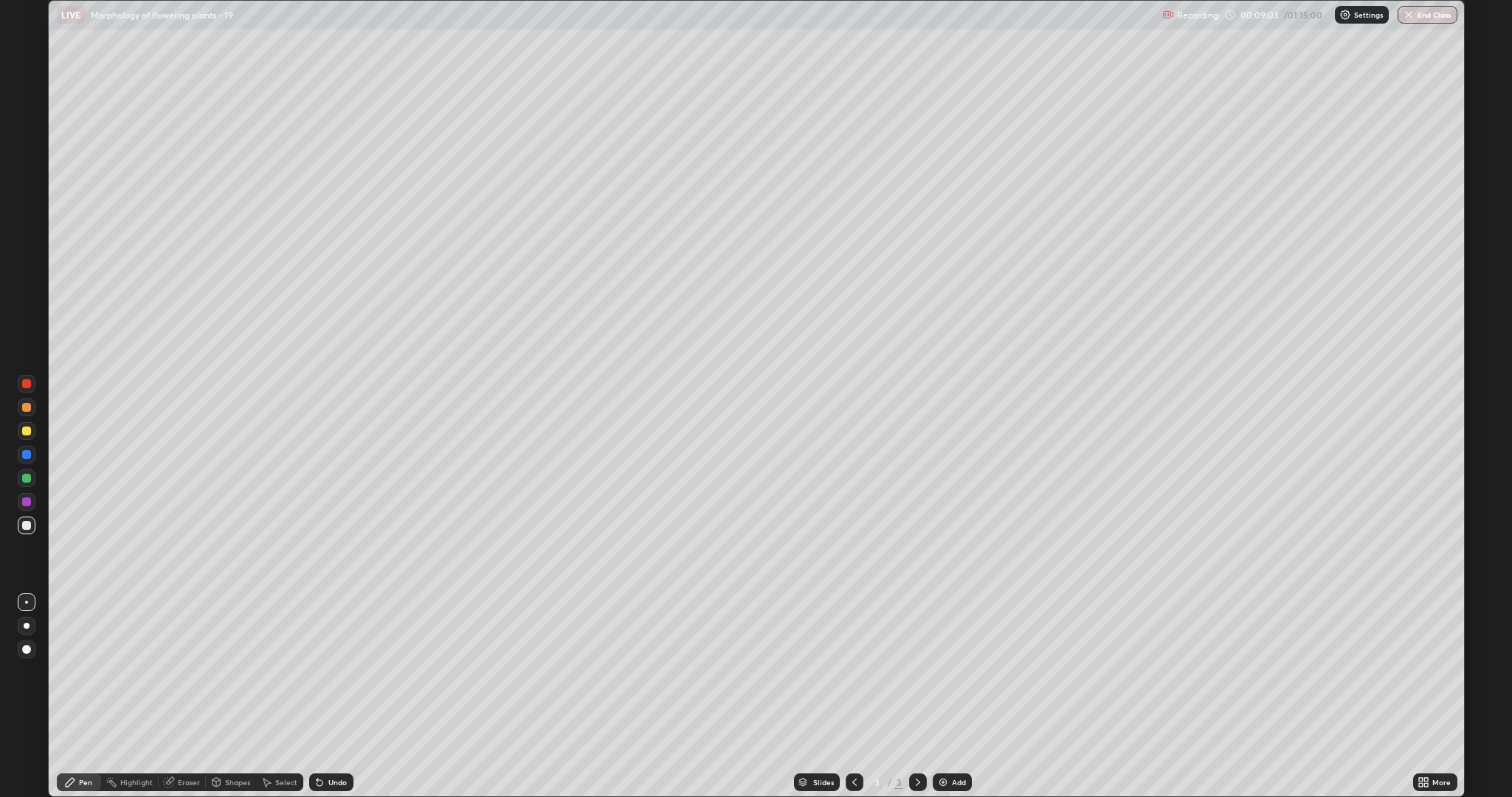
click at [330, 672] on div "Undo" at bounding box center [338, 782] width 18 height 7
click at [329, 672] on div "Undo" at bounding box center [338, 782] width 18 height 7
click at [325, 672] on div "Undo" at bounding box center [331, 783] width 44 height 18
click at [333, 672] on div "Undo" at bounding box center [338, 782] width 18 height 7
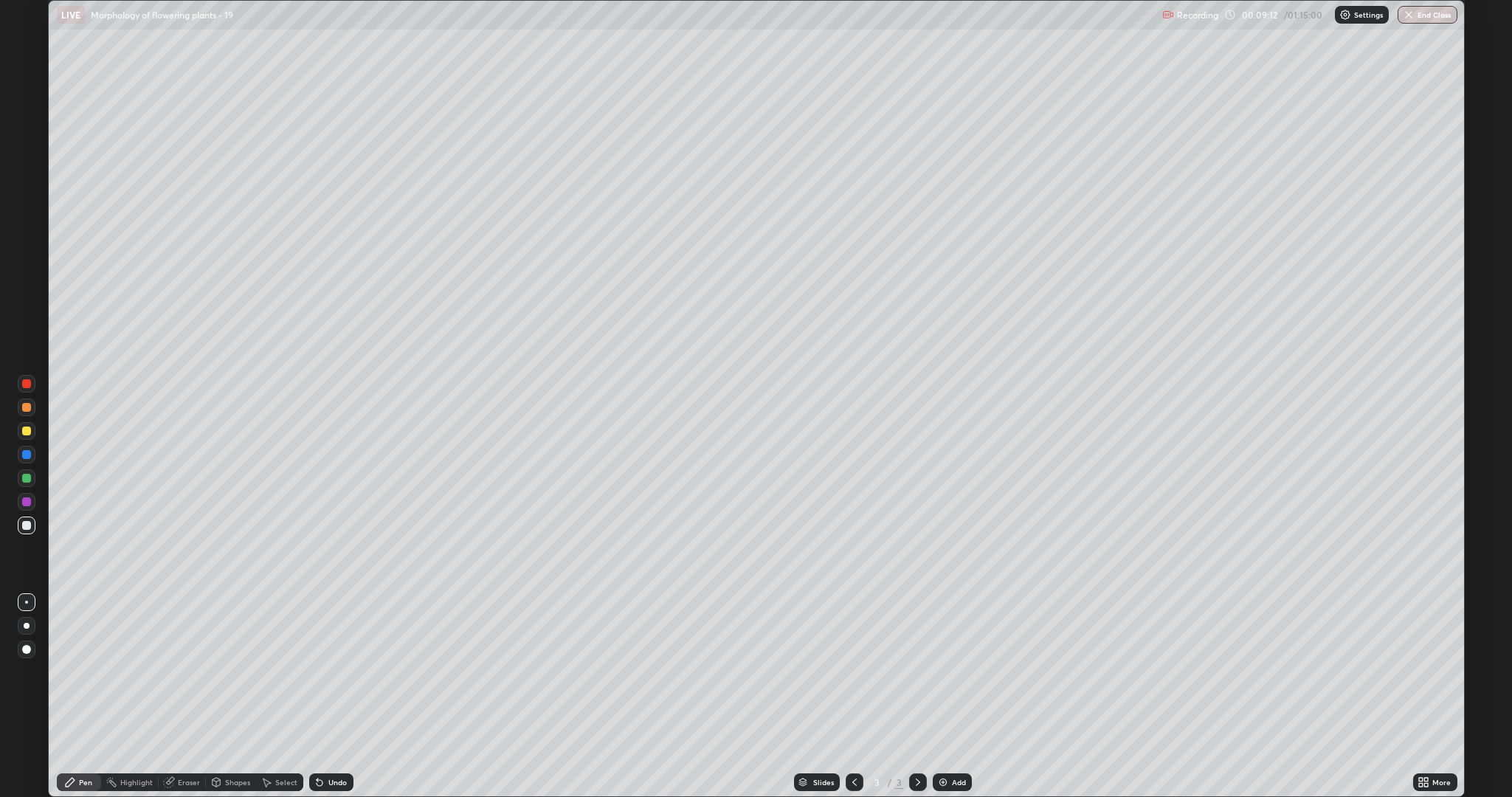
click at [331, 672] on div "Undo" at bounding box center [338, 782] width 18 height 7
click at [329, 672] on div "Undo" at bounding box center [331, 783] width 44 height 18
click at [330, 672] on div "Undo" at bounding box center [331, 783] width 44 height 18
click at [331, 672] on div "Undo" at bounding box center [331, 783] width 44 height 18
click at [333, 672] on div "Undo" at bounding box center [331, 783] width 44 height 18
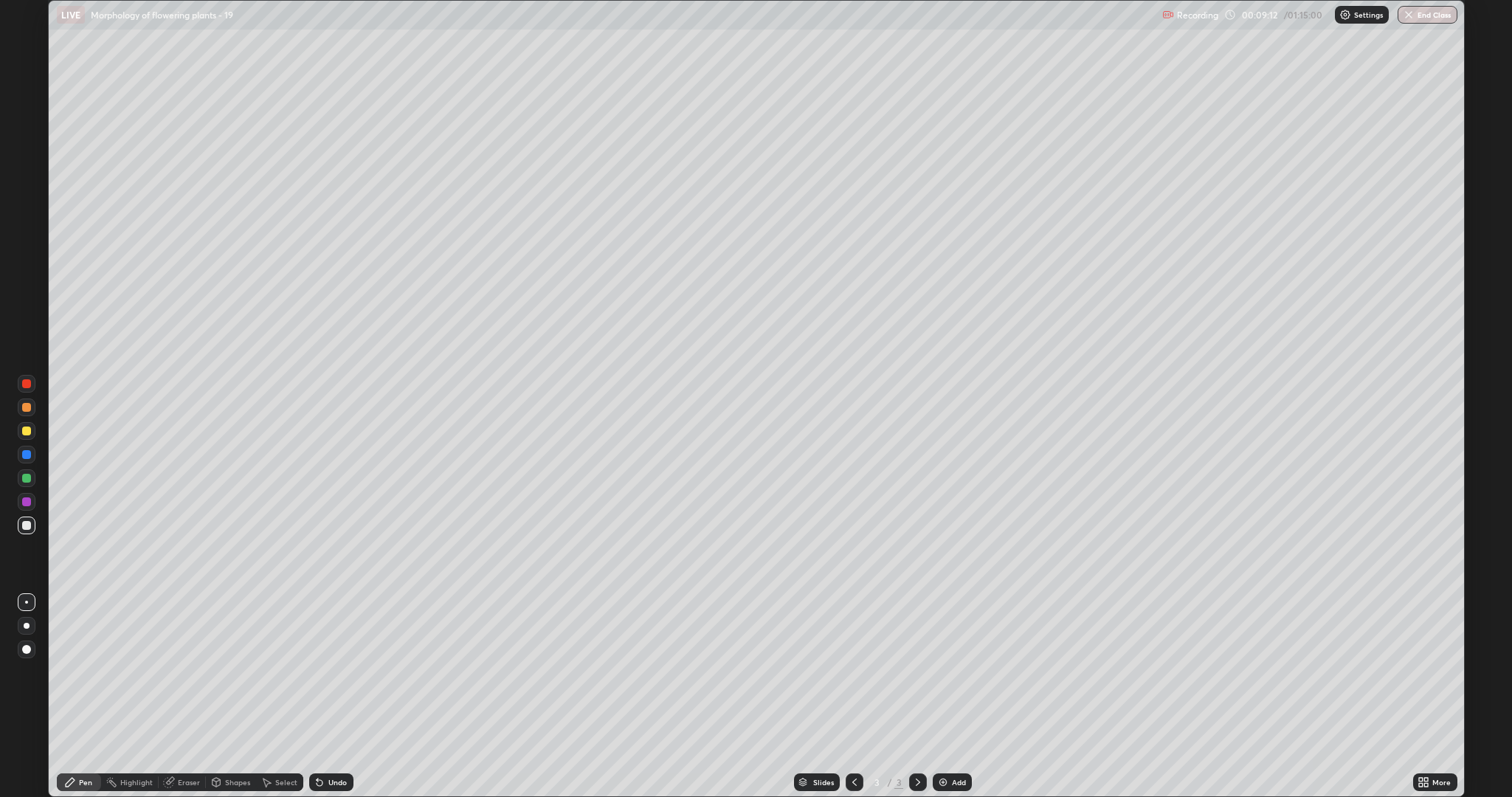
click at [333, 672] on div "Undo" at bounding box center [331, 783] width 44 height 18
click at [333, 672] on div "Undo" at bounding box center [331, 783] width 44 height 18
click at [336, 672] on div "Undo" at bounding box center [331, 783] width 44 height 18
click at [338, 672] on div "Undo" at bounding box center [331, 783] width 44 height 18
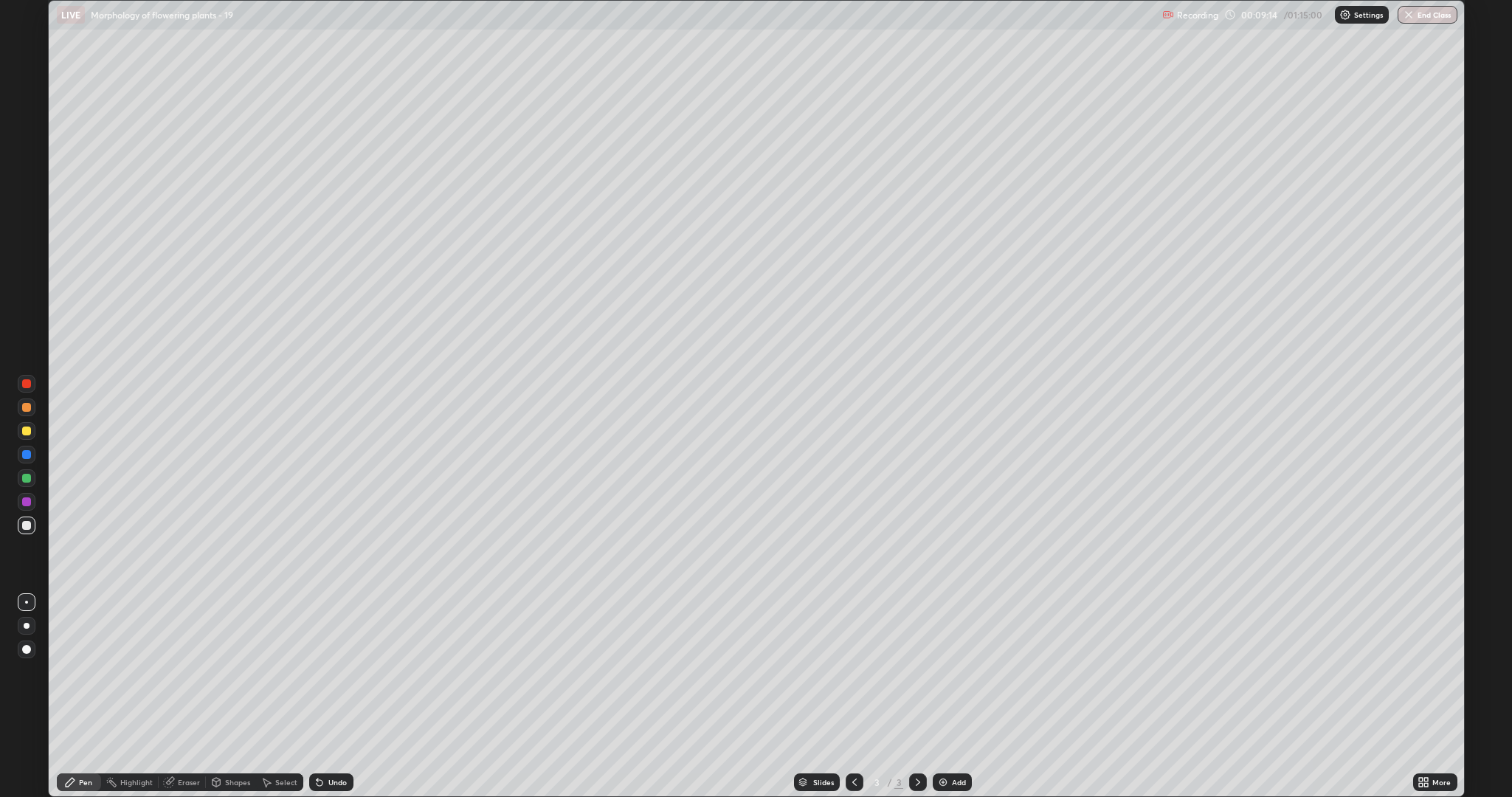
click at [338, 672] on div "Undo" at bounding box center [331, 783] width 44 height 18
click at [338, 672] on div "Undo" at bounding box center [331, 783] width 44 height 18
click at [330, 672] on div "Undo" at bounding box center [331, 783] width 44 height 18
click at [326, 672] on div "Undo" at bounding box center [331, 783] width 44 height 18
click at [329, 672] on div "Undo" at bounding box center [338, 782] width 18 height 7
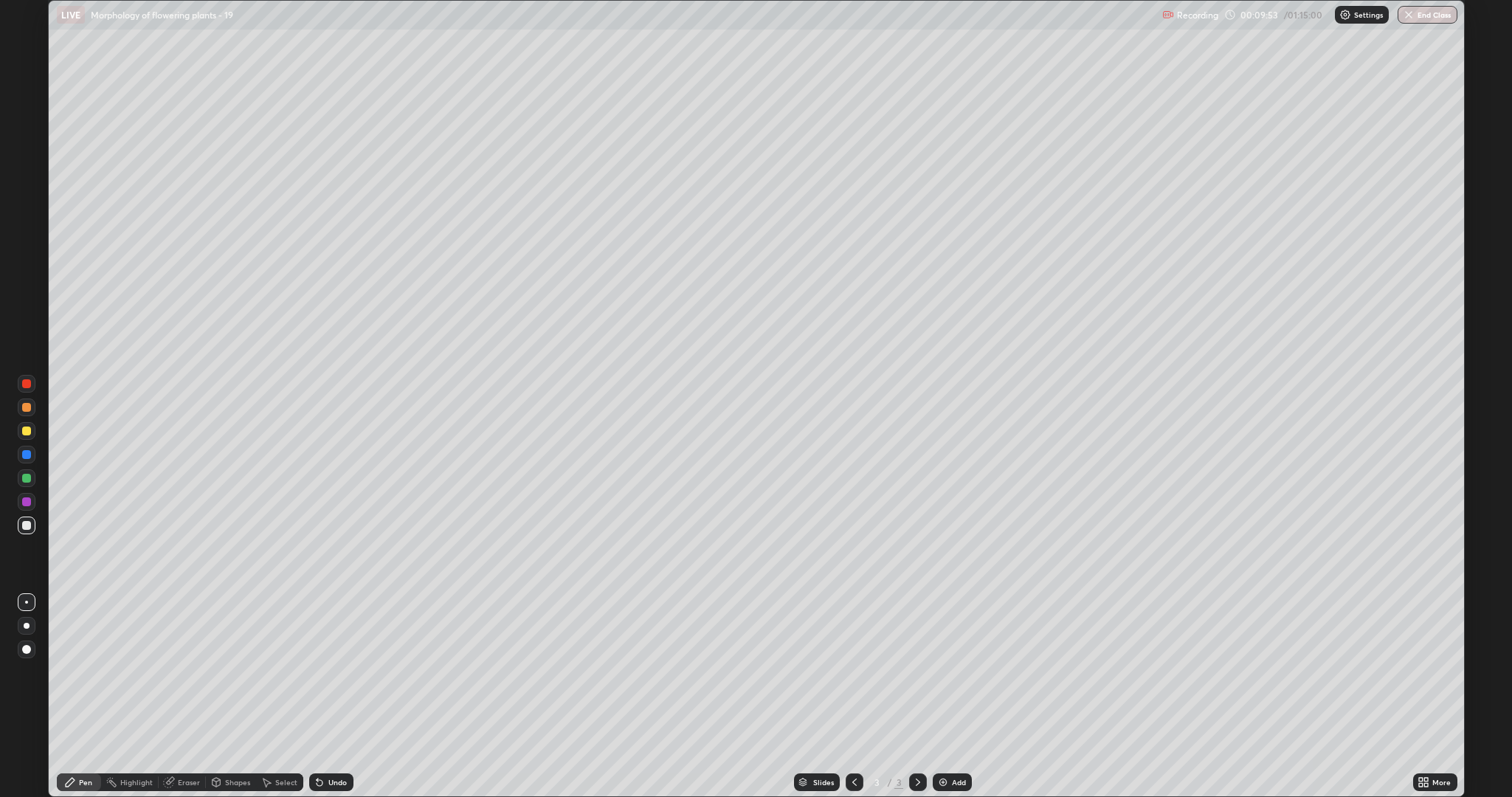
click at [324, 672] on div "Undo" at bounding box center [331, 783] width 44 height 18
click at [33, 427] on div at bounding box center [27, 431] width 18 height 18
